Goal: Ask a question

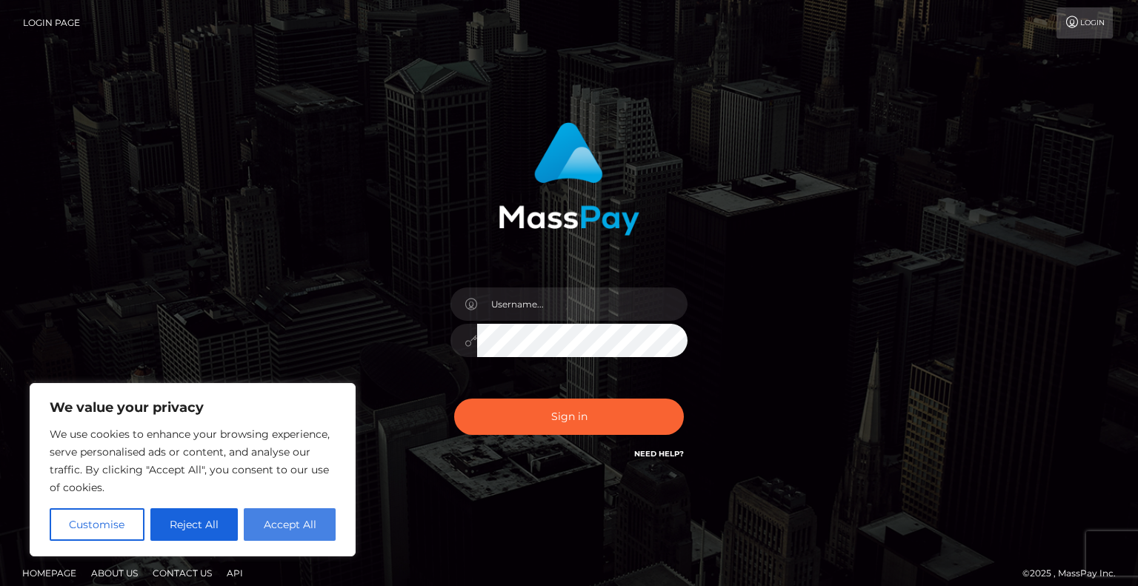
click at [313, 525] on button "Accept All" at bounding box center [290, 524] width 92 height 33
checkbox input "true"
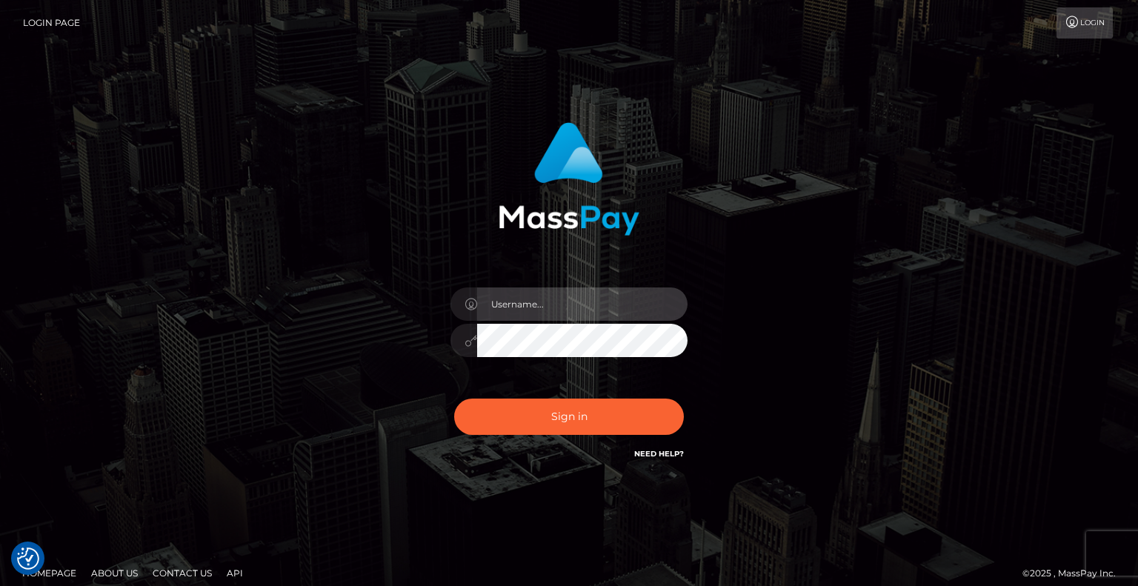
click at [541, 305] on input "text" at bounding box center [582, 303] width 210 height 33
type input "[EMAIL_ADDRESS][DOMAIN_NAME]"
click at [454, 399] on button "Sign in" at bounding box center [569, 417] width 230 height 36
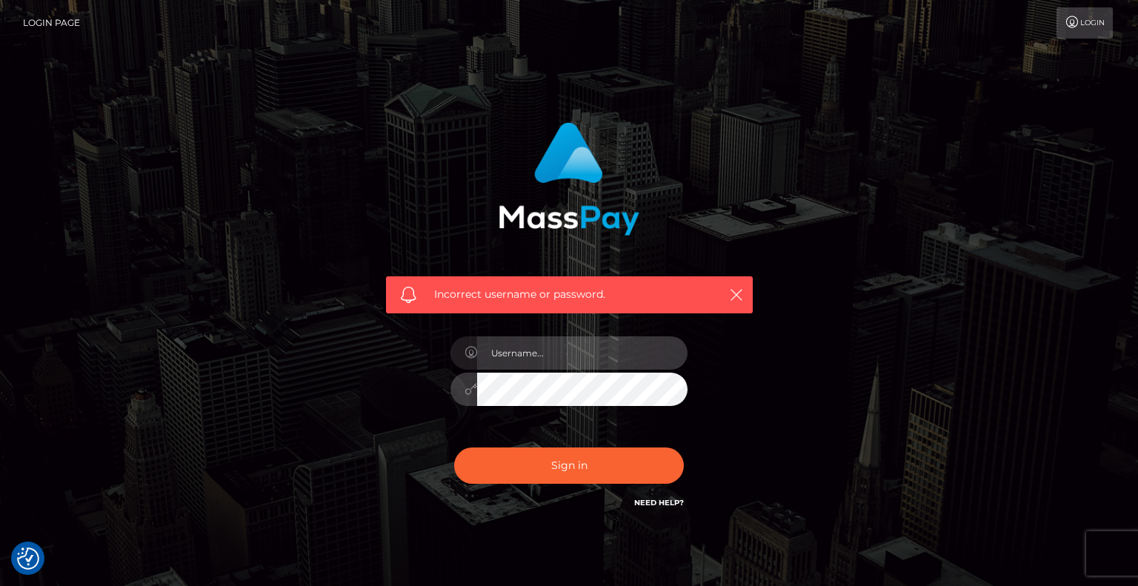
type input "[EMAIL_ADDRESS][DOMAIN_NAME]"
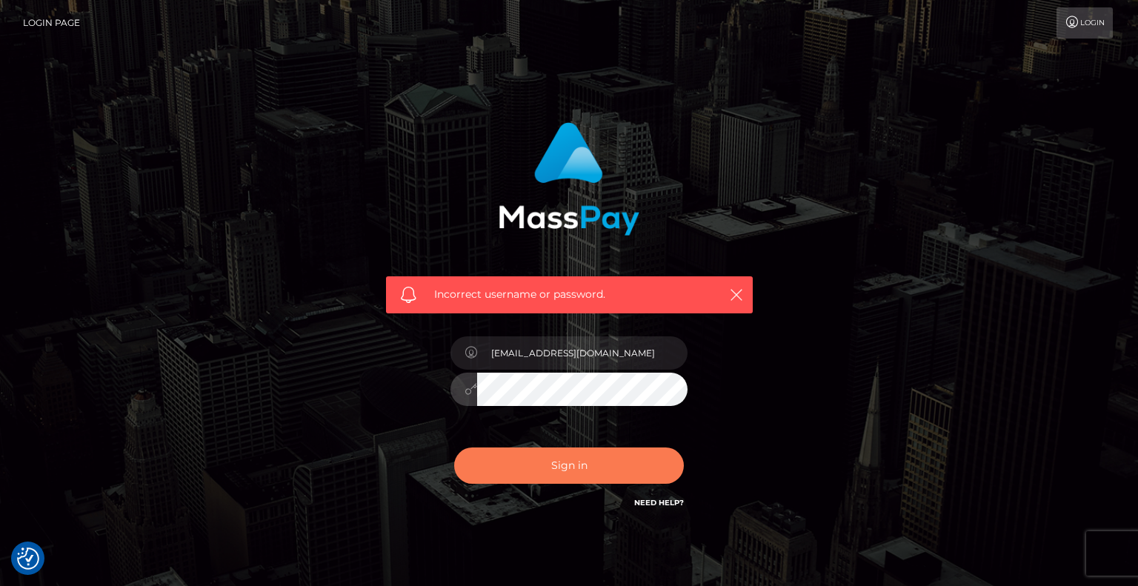
click at [588, 476] on button "Sign in" at bounding box center [569, 465] width 230 height 36
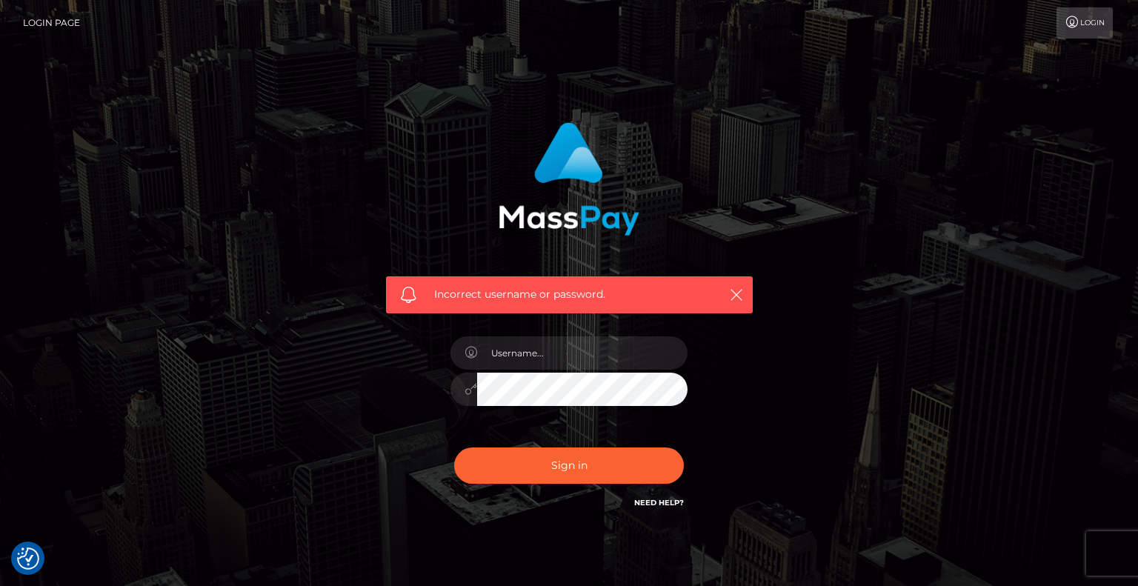
click at [1070, 27] on icon at bounding box center [1073, 22] width 16 height 12
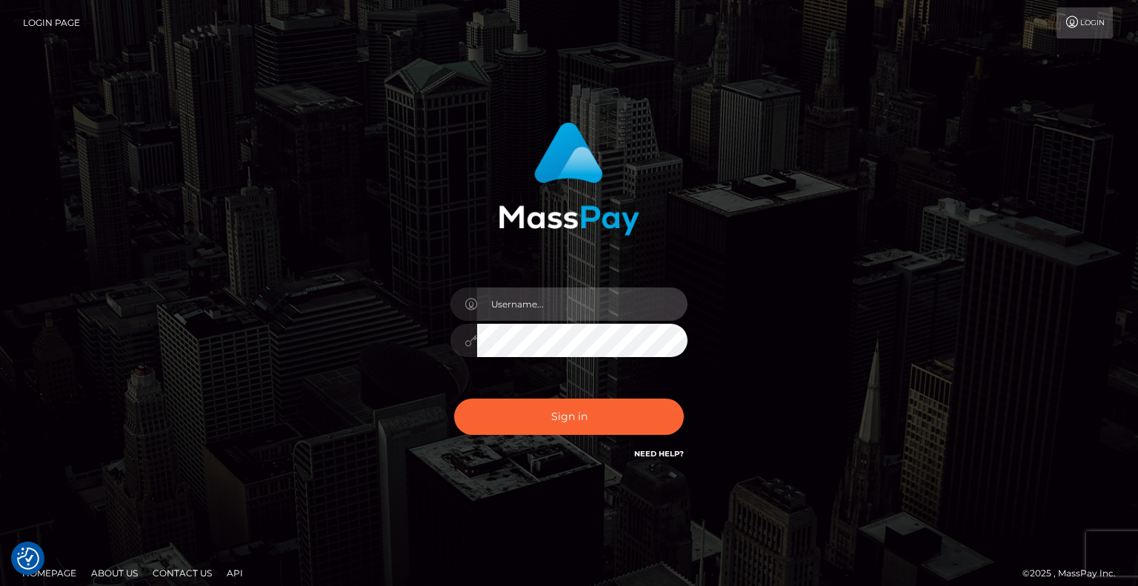
click at [565, 307] on input "text" at bounding box center [582, 303] width 210 height 33
type input "[EMAIL_ADDRESS][DOMAIN_NAME]"
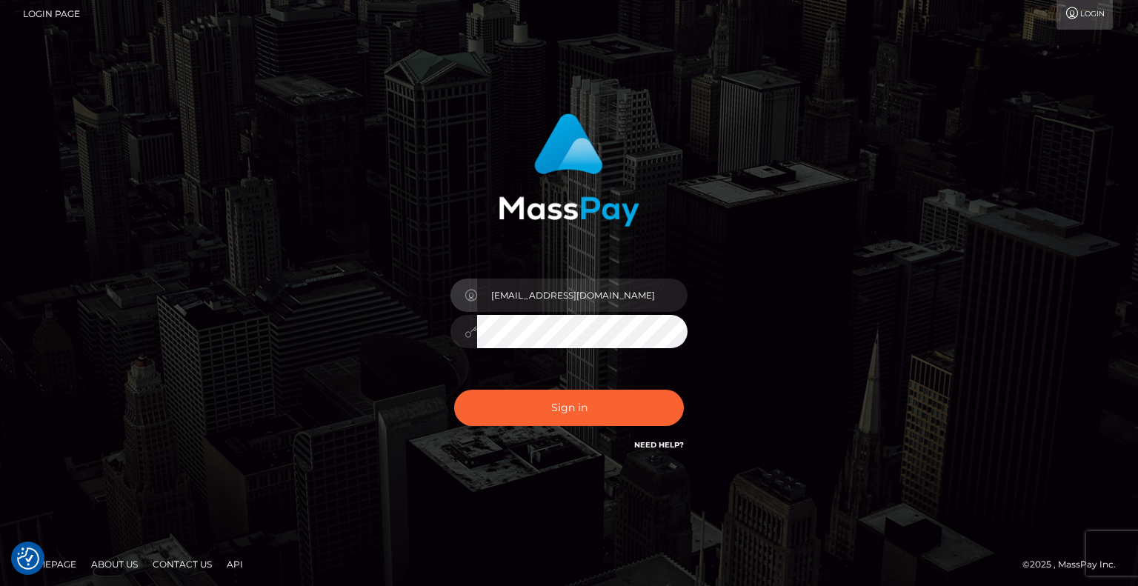
scroll to position [13, 0]
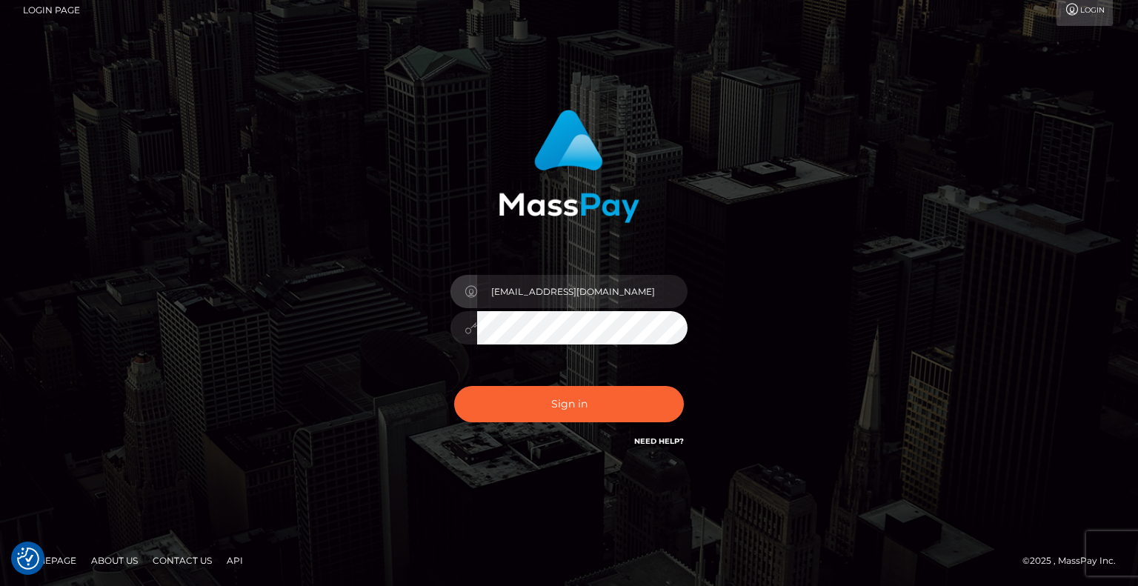
click at [657, 442] on link "Need Help?" at bounding box center [659, 441] width 50 height 10
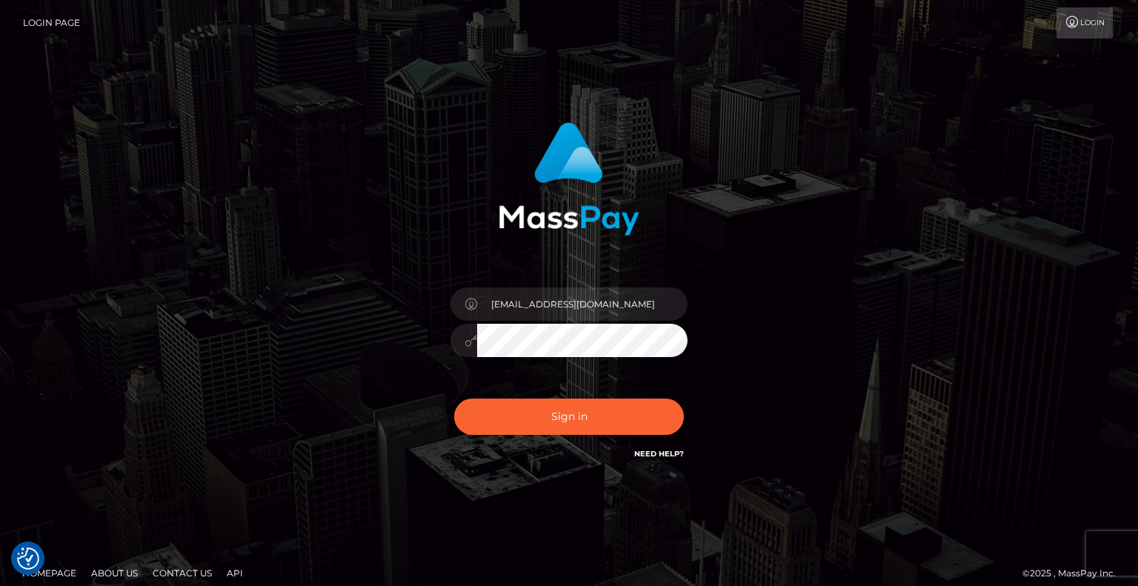
scroll to position [13, 0]
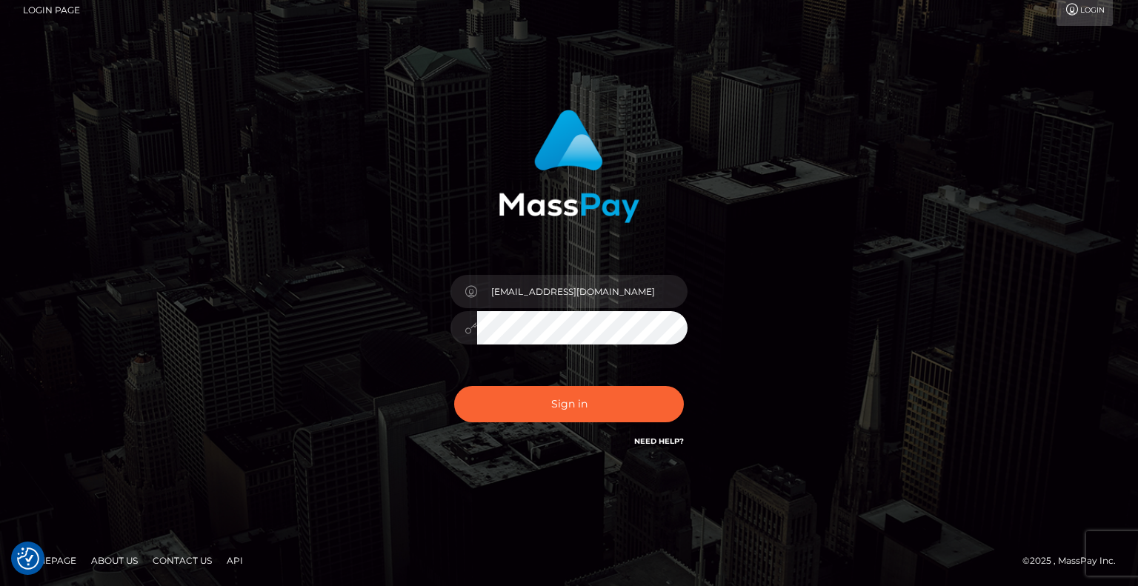
click at [652, 446] on h6 "Need Help?" at bounding box center [659, 440] width 50 height 13
click at [650, 440] on link "Need Help?" at bounding box center [659, 441] width 50 height 10
